Goal: Find specific page/section: Find specific page/section

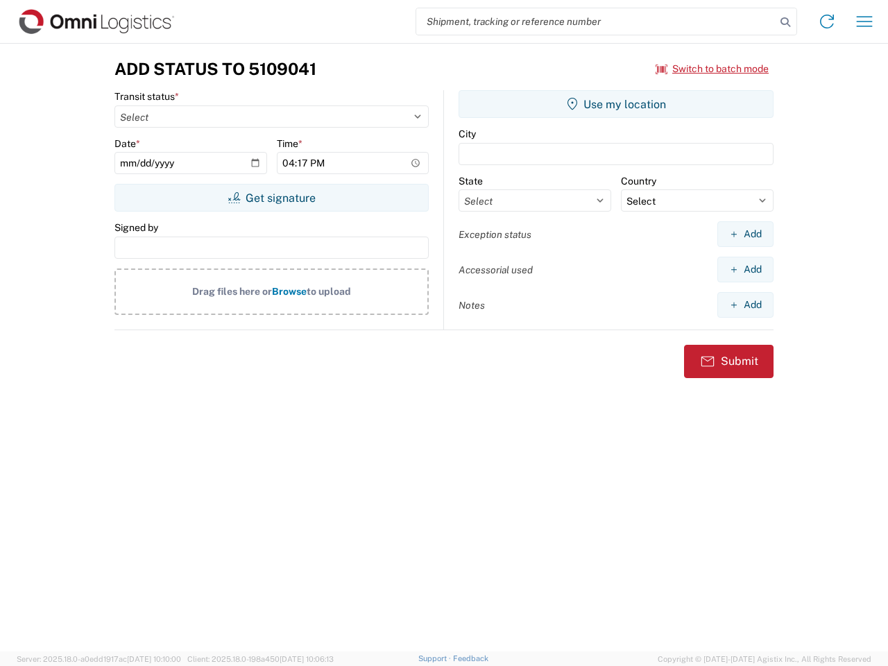
click at [596, 22] on input "search" at bounding box center [596, 21] width 360 height 26
click at [786, 22] on icon at bounding box center [785, 21] width 19 height 19
click at [827, 22] on icon at bounding box center [827, 21] width 22 height 22
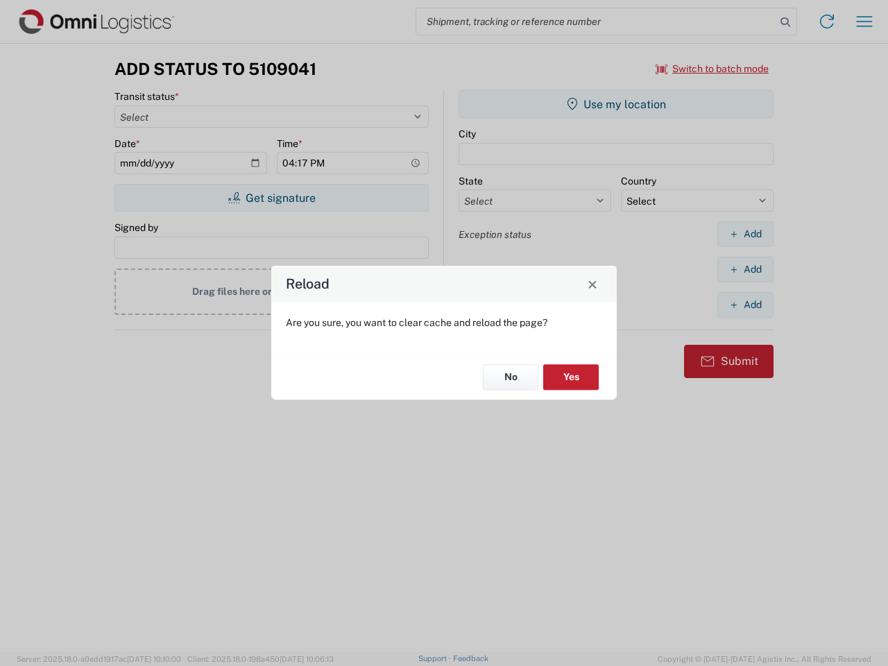
click at [865, 22] on div "Reload Are you sure, you want to clear cache and reload the page? No Yes" at bounding box center [444, 333] width 888 height 666
click at [713, 69] on div "Reload Are you sure, you want to clear cache and reload the page? No Yes" at bounding box center [444, 333] width 888 height 666
click at [271, 198] on div "Reload Are you sure, you want to clear cache and reload the page? No Yes" at bounding box center [444, 333] width 888 height 666
click at [616, 104] on div "Reload Are you sure, you want to clear cache and reload the page? No Yes" at bounding box center [444, 333] width 888 height 666
click at [745, 234] on div "Reload Are you sure, you want to clear cache and reload the page? No Yes" at bounding box center [444, 333] width 888 height 666
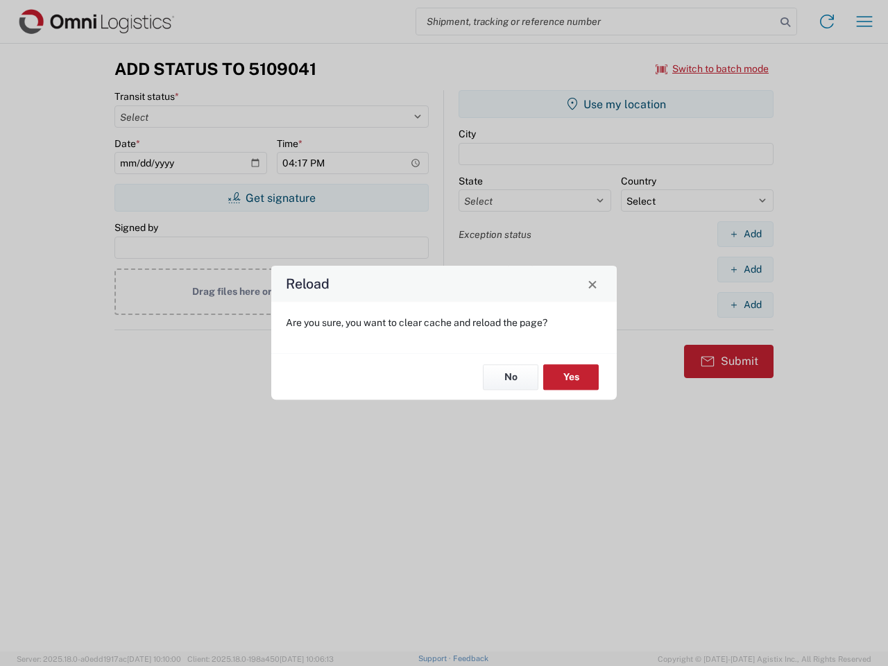
click at [745, 269] on div "Reload Are you sure, you want to clear cache and reload the page? No Yes" at bounding box center [444, 333] width 888 height 666
click at [745, 305] on div "Reload Are you sure, you want to clear cache and reload the page? No Yes" at bounding box center [444, 333] width 888 height 666
